Goal: Find specific page/section: Find specific page/section

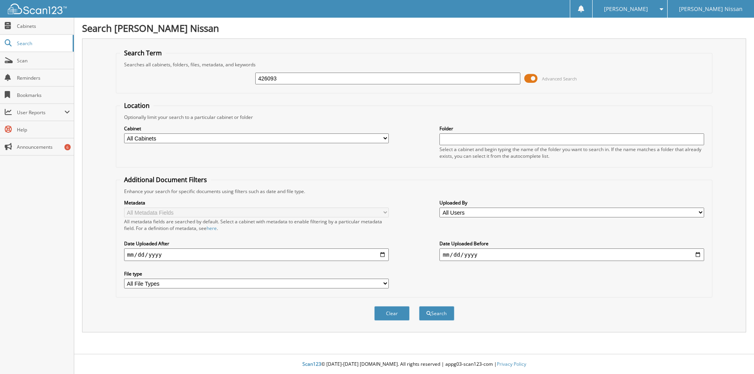
type input "426093"
click at [419, 306] on button "Search" at bounding box center [436, 313] width 35 height 15
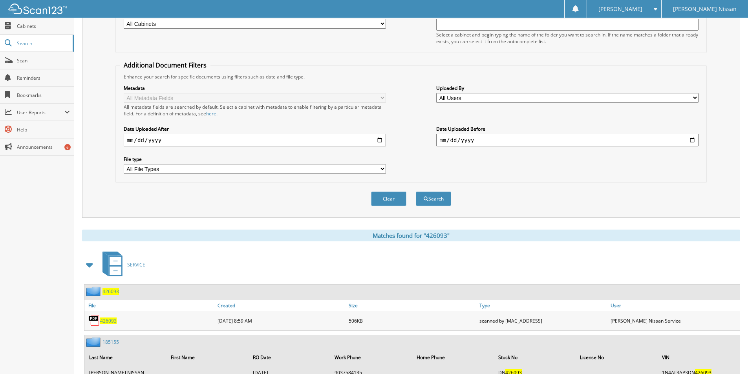
scroll to position [118, 0]
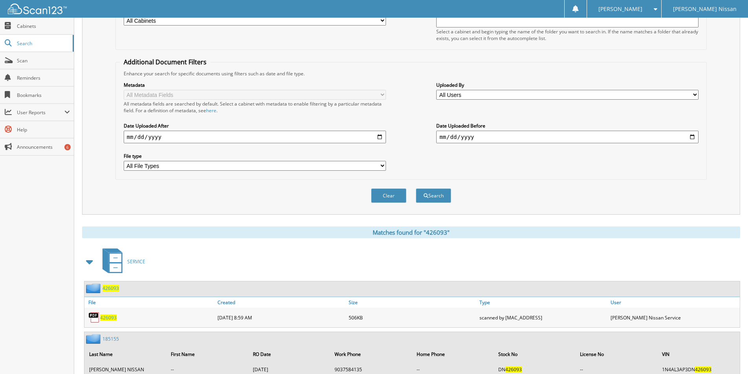
click at [112, 316] on span "426093" at bounding box center [108, 317] width 16 height 7
